Goal: Task Accomplishment & Management: Use online tool/utility

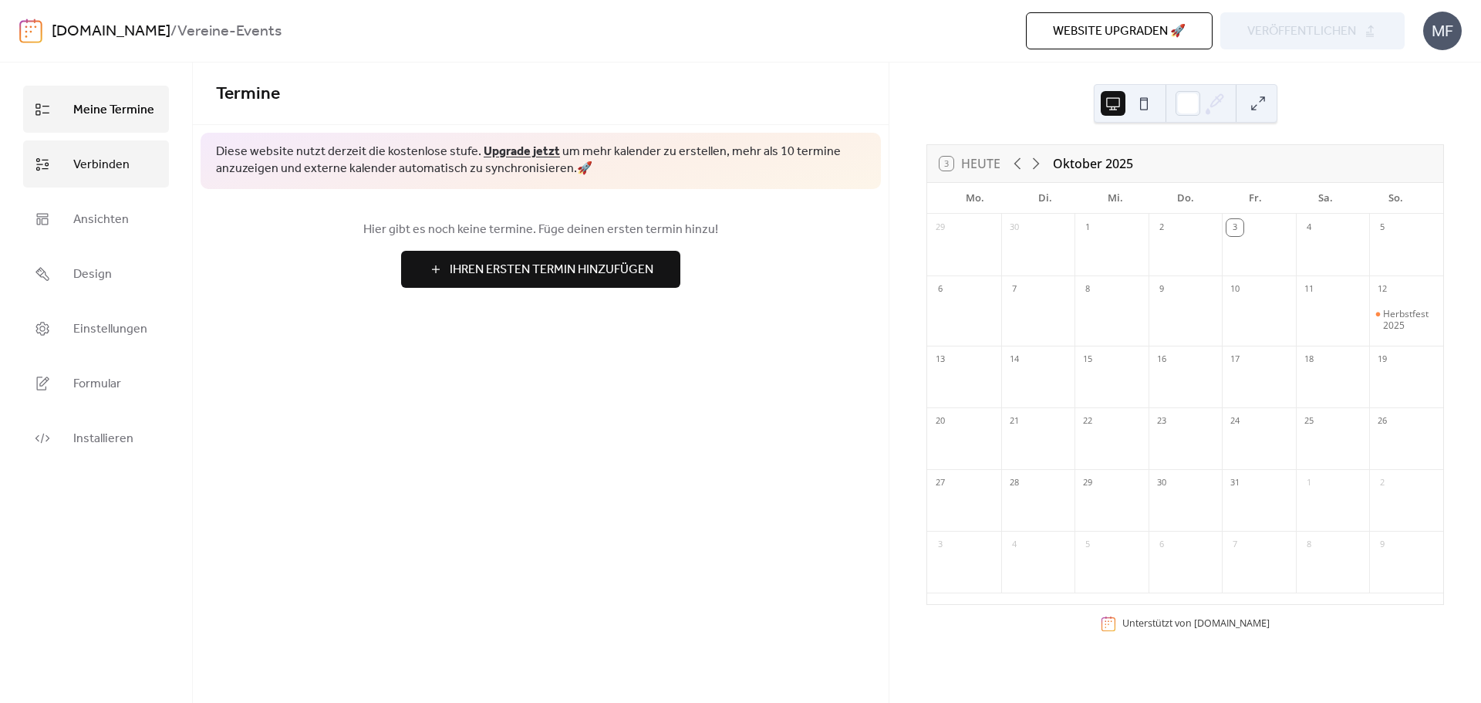
click at [130, 177] on link "Verbinden" at bounding box center [96, 163] width 146 height 47
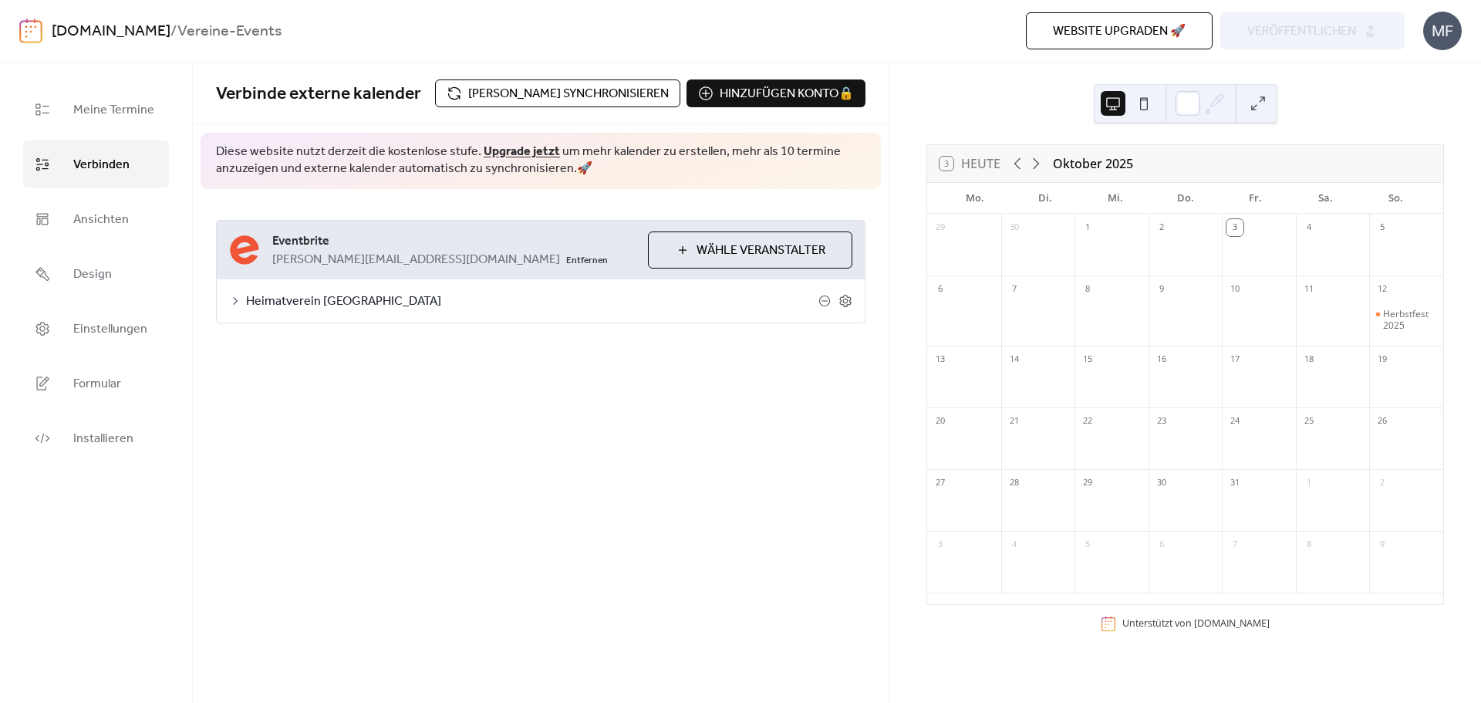
click at [560, 315] on div "Heimatverein [GEOGRAPHIC_DATA]" at bounding box center [541, 300] width 648 height 43
click at [229, 300] on icon at bounding box center [235, 301] width 12 height 12
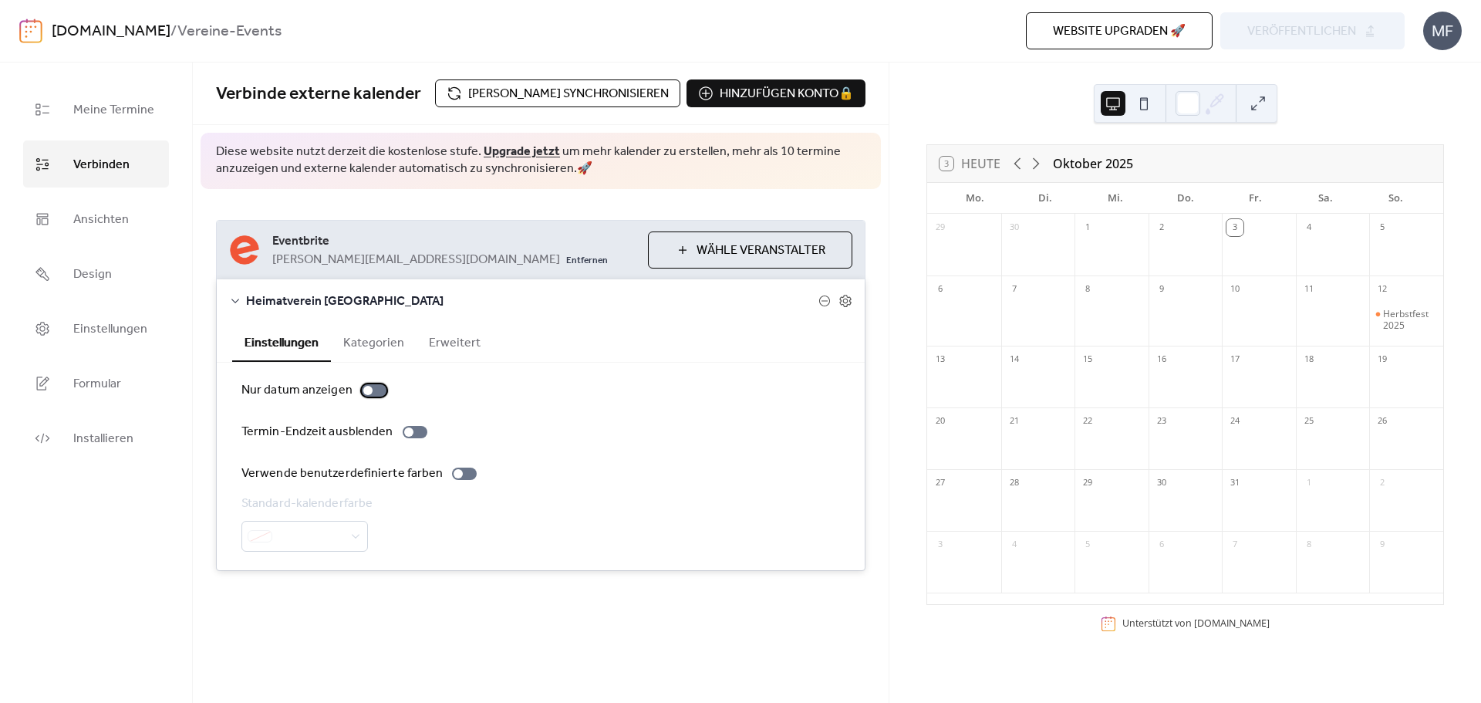
click at [372, 397] on label "Nur datum anzeigen" at bounding box center [316, 390] width 151 height 19
click at [415, 434] on div at bounding box center [415, 432] width 25 height 12
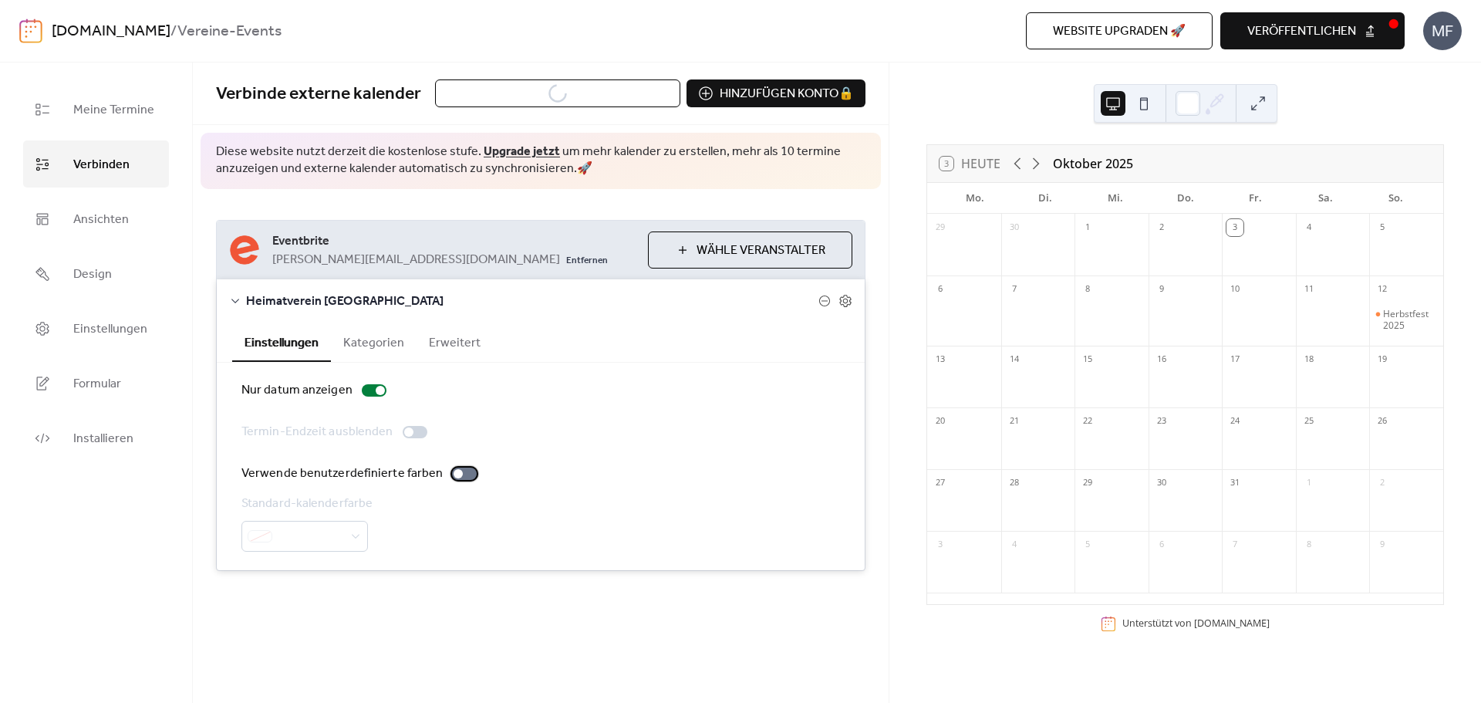
drag, startPoint x: 448, startPoint y: 471, endPoint x: 464, endPoint y: 478, distance: 17.2
click at [455, 476] on div at bounding box center [458, 473] width 9 height 9
click at [467, 480] on label "Verwende benutzerdefinierte farben" at bounding box center [361, 473] width 241 height 19
click at [404, 433] on div at bounding box center [408, 431] width 9 height 9
click at [376, 392] on div at bounding box center [380, 390] width 9 height 9
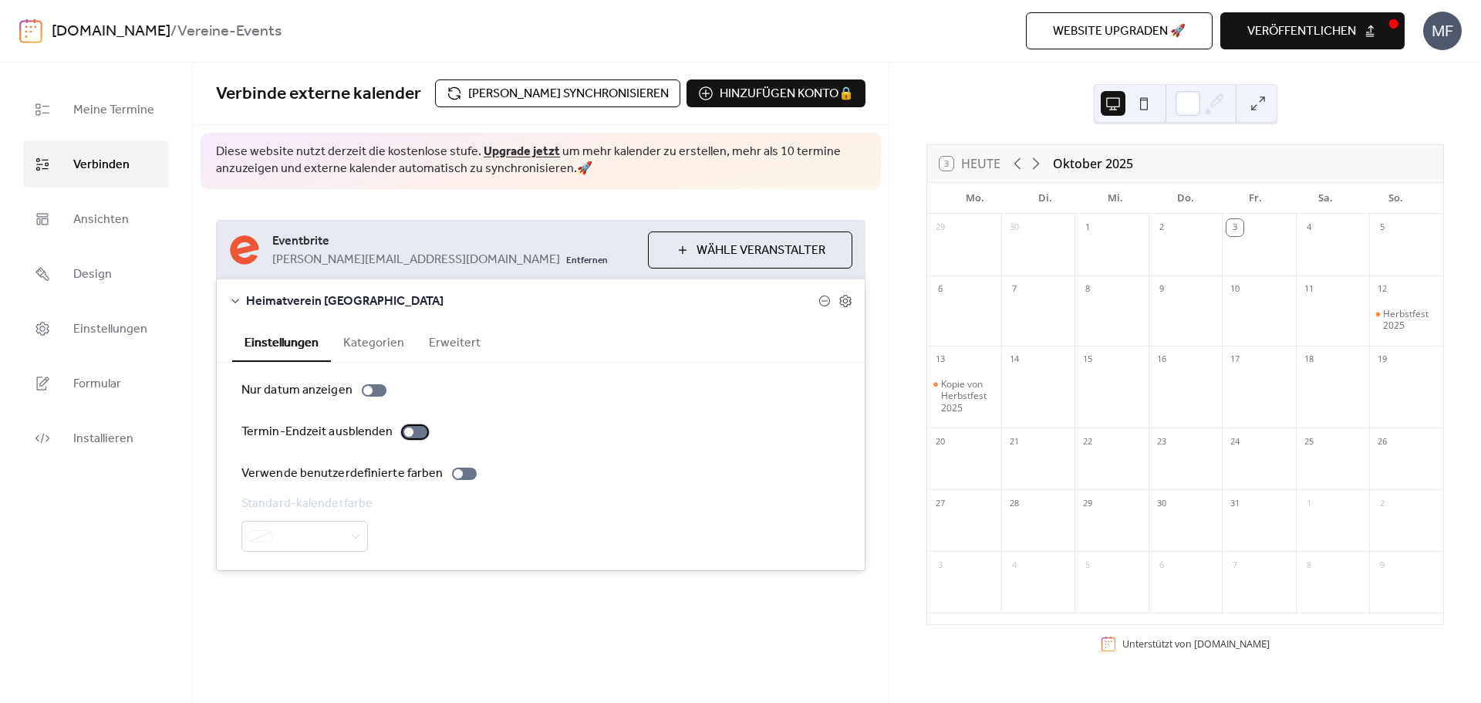
click at [409, 434] on div at bounding box center [415, 432] width 25 height 12
click at [452, 479] on div at bounding box center [464, 473] width 25 height 12
click at [413, 433] on div at bounding box center [415, 432] width 25 height 12
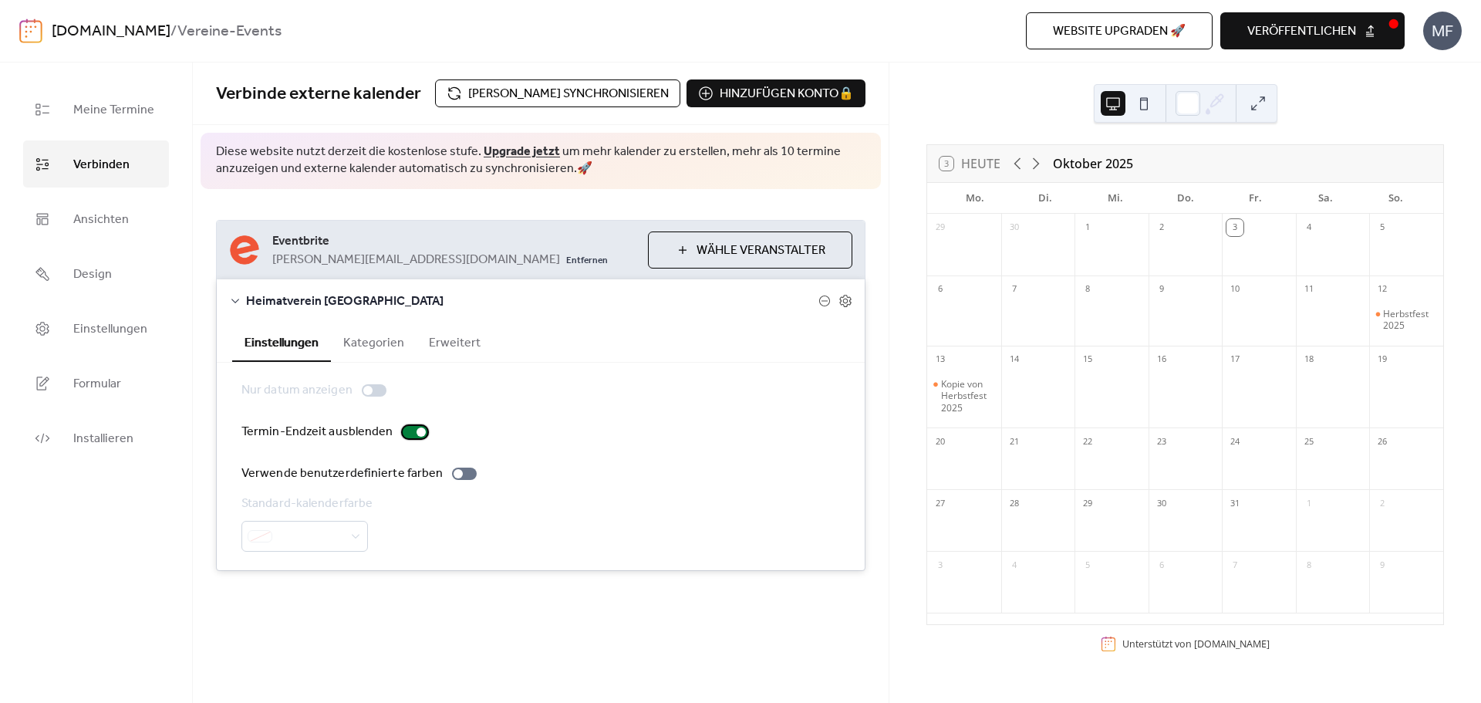
click at [409, 436] on div at bounding box center [415, 432] width 25 height 12
click at [370, 349] on button "Kategorien" at bounding box center [374, 341] width 86 height 38
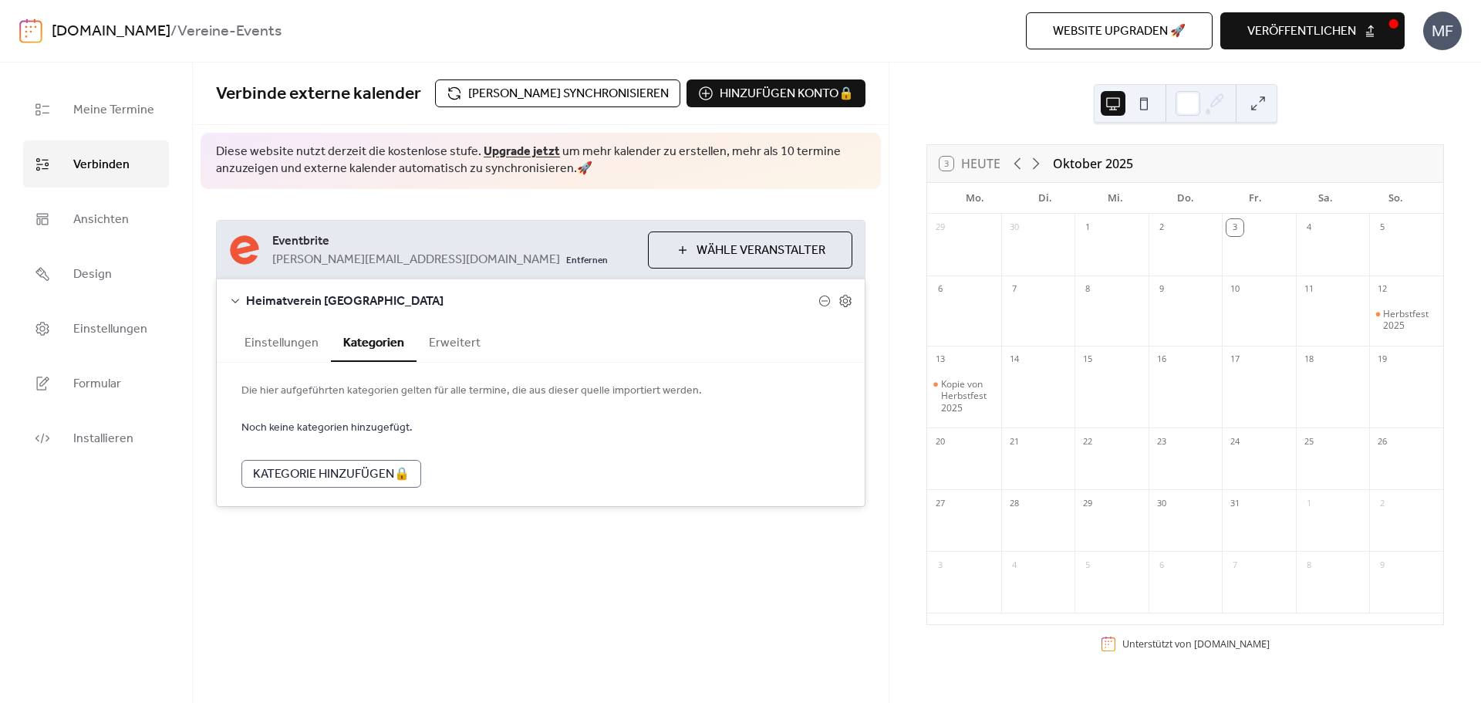
click at [449, 347] on button "Erweitert" at bounding box center [455, 341] width 76 height 38
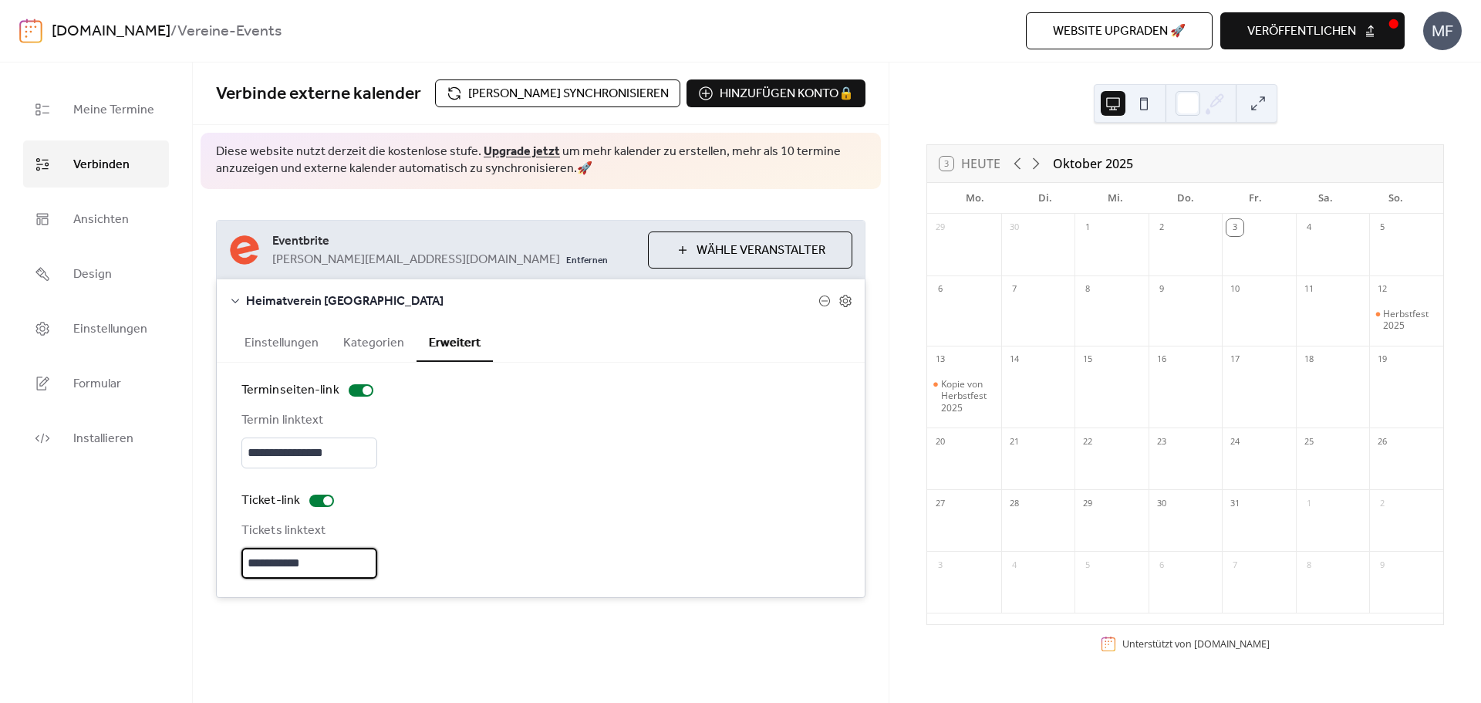
drag, startPoint x: 325, startPoint y: 565, endPoint x: 194, endPoint y: 565, distance: 131.1
click at [194, 565] on div "**********" at bounding box center [541, 409] width 696 height 440
type input "**********"
drag, startPoint x: 283, startPoint y: 441, endPoint x: 169, endPoint y: 441, distance: 114.2
click at [169, 441] on div "**********" at bounding box center [740, 382] width 1481 height 640
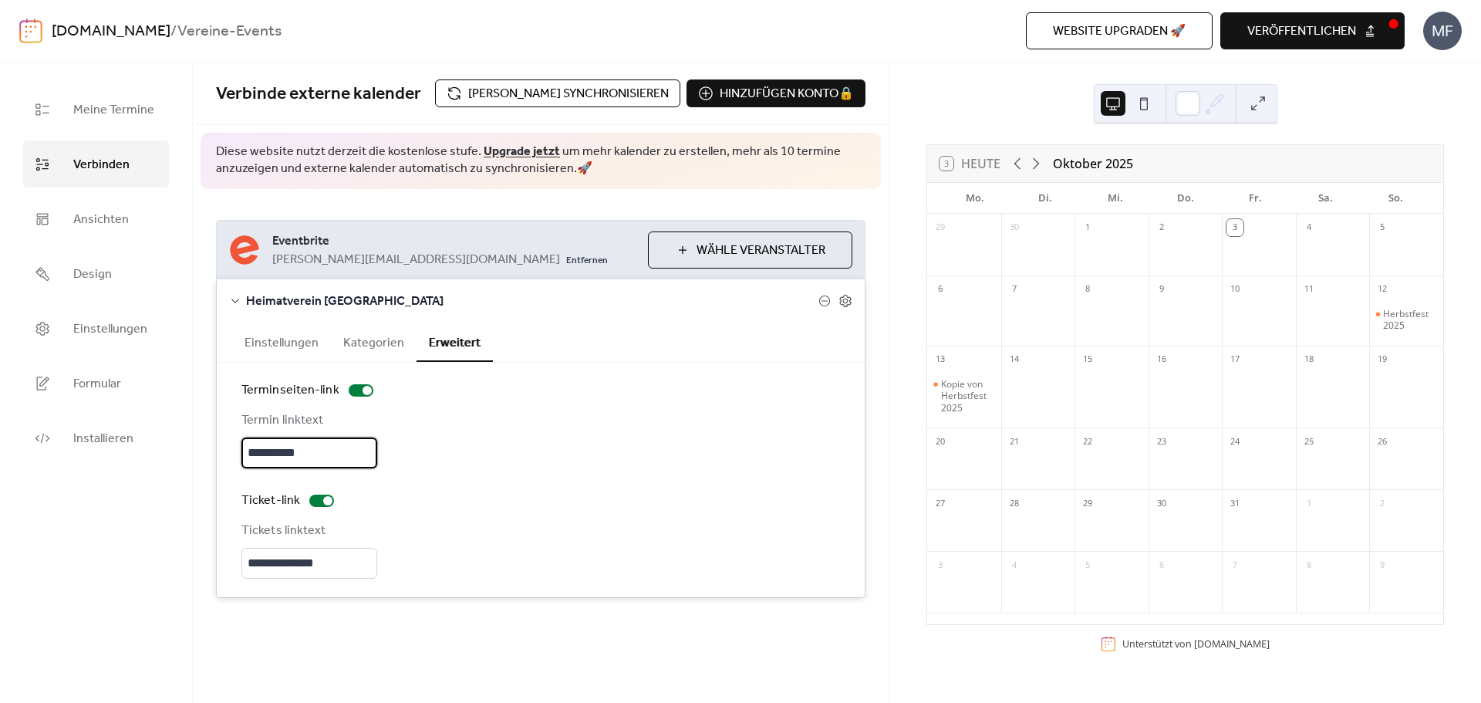
type input "**********"
click at [349, 390] on div at bounding box center [361, 390] width 25 height 12
click at [1277, 59] on div "[DOMAIN_NAME] / Vereine-Events Website upgraden 🚀 Vorschau veröffentlichen MF" at bounding box center [740, 31] width 1443 height 62
click at [1286, 36] on span "veröffentlichen" at bounding box center [1301, 31] width 109 height 19
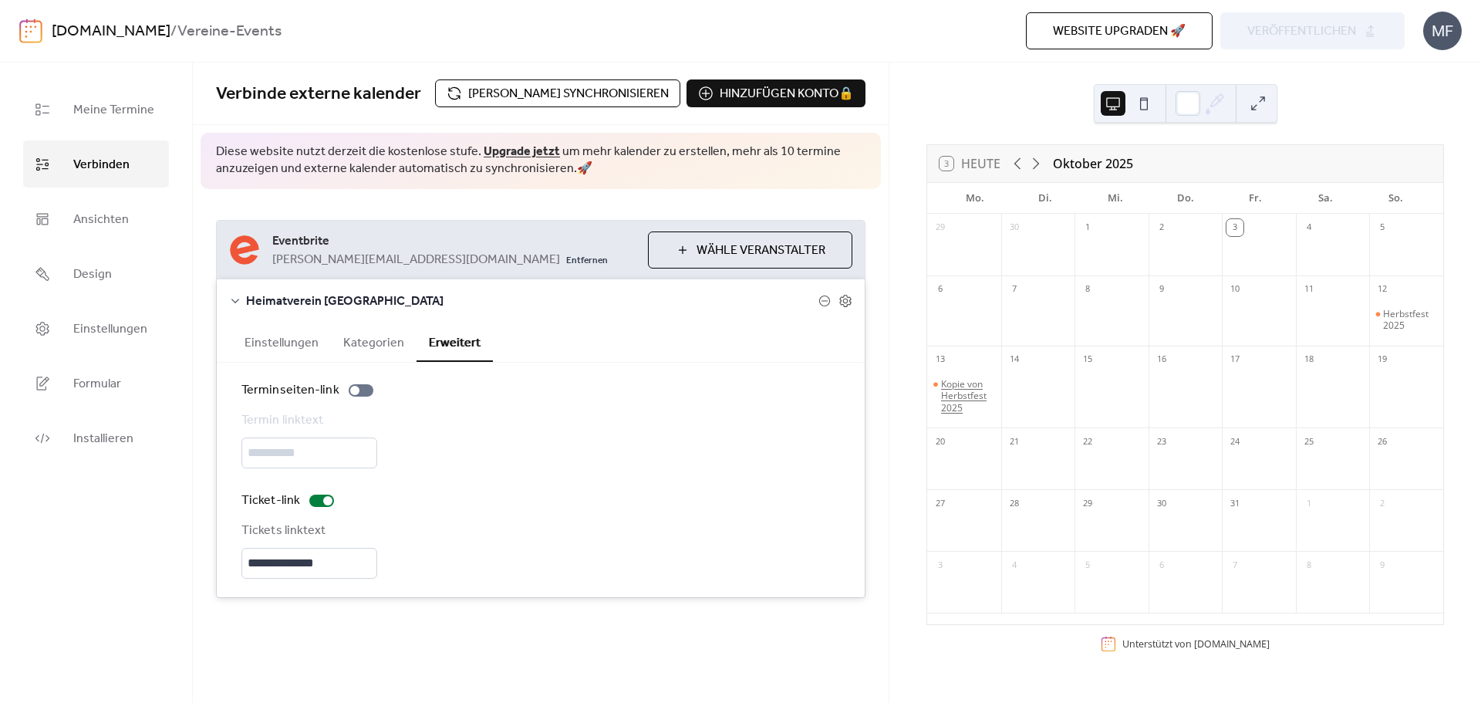
click at [964, 413] on div "Kopie von Herbstfest 2025" at bounding box center [968, 396] width 54 height 36
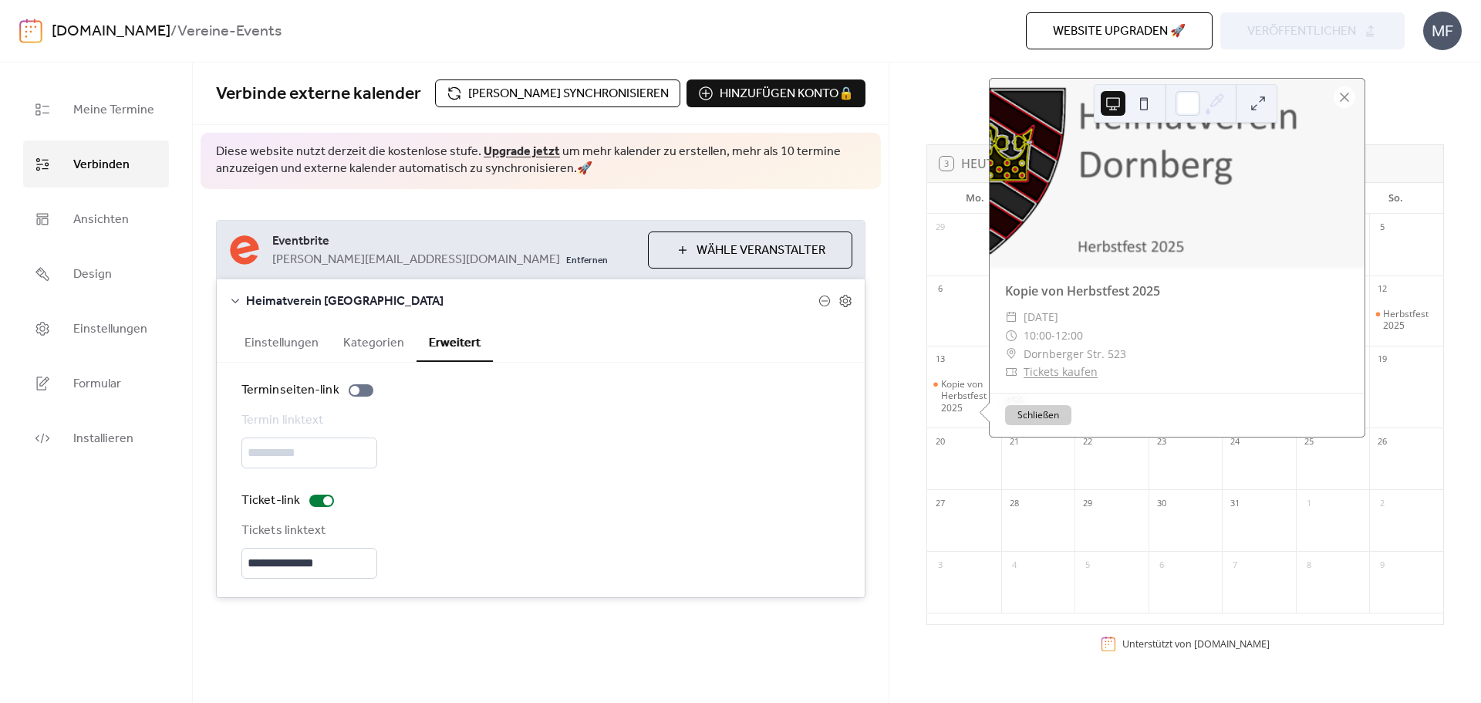
drag, startPoint x: 962, startPoint y: 403, endPoint x: 950, endPoint y: 398, distance: 12.5
click at [961, 402] on div "Kopie von Herbstfest 2025" at bounding box center [968, 396] width 54 height 36
click at [893, 369] on div "3 [DATE] [DATE] Mo. Di. Mi. Do. Fr. Sa. So. 29 30 1 2 3 4 5 6 7 8 9 10 11 12 He…" at bounding box center [1185, 382] width 592 height 640
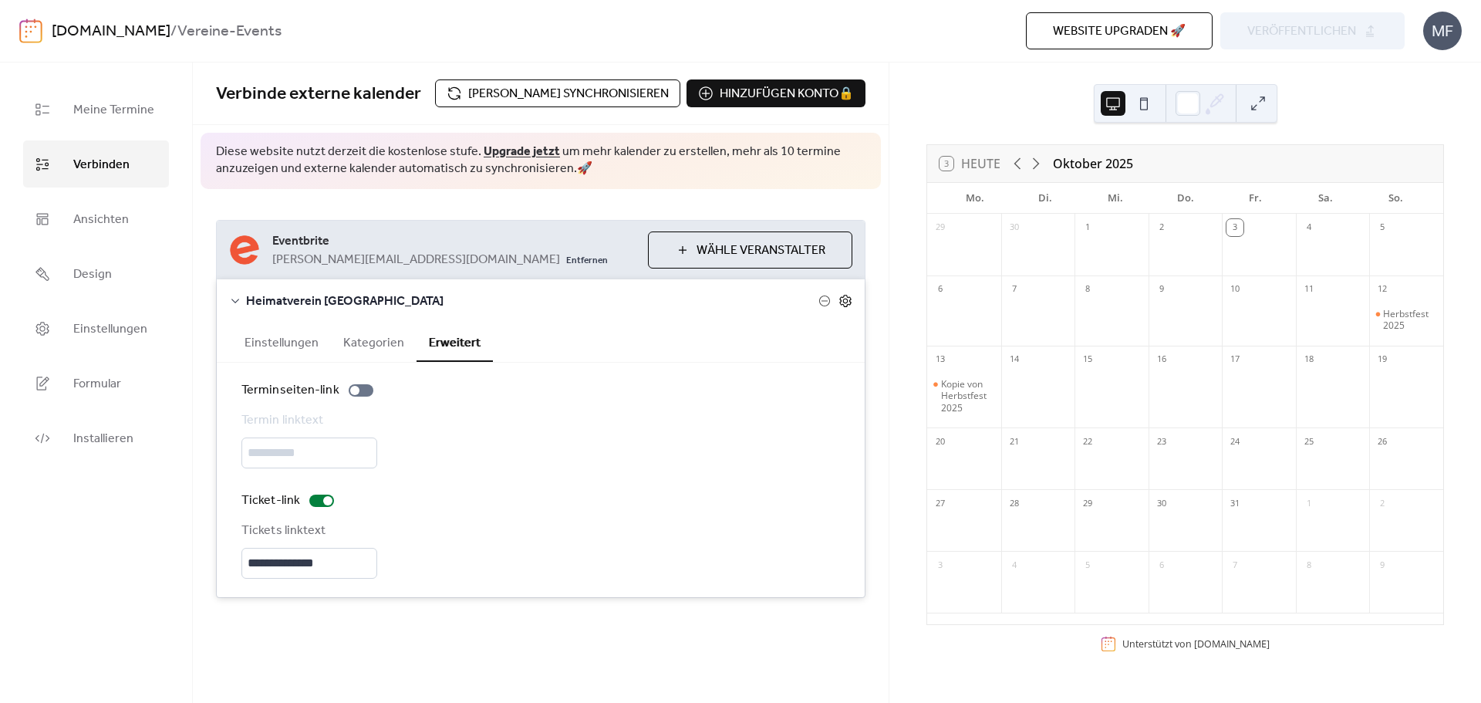
click at [847, 305] on icon at bounding box center [845, 301] width 12 height 12
